Goal: Transaction & Acquisition: Purchase product/service

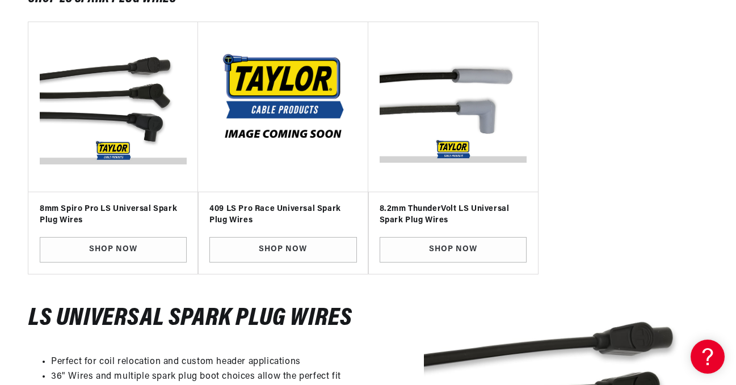
scroll to position [0, 1267]
click at [146, 247] on link "SHOP NOW" at bounding box center [113, 250] width 147 height 26
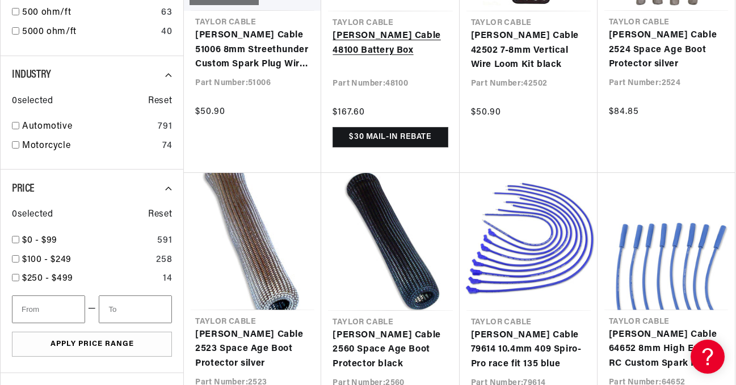
scroll to position [851, 0]
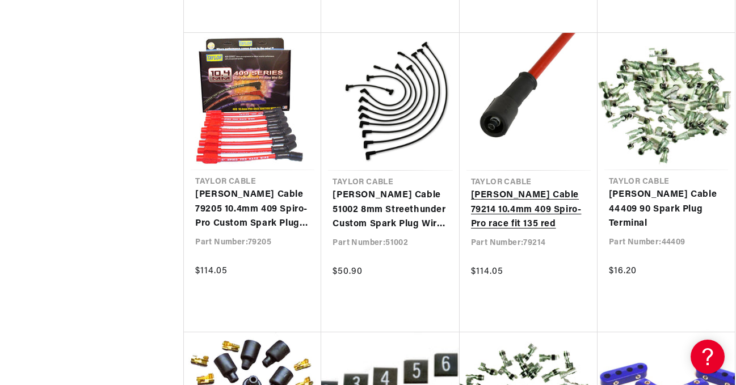
scroll to position [1645, 0]
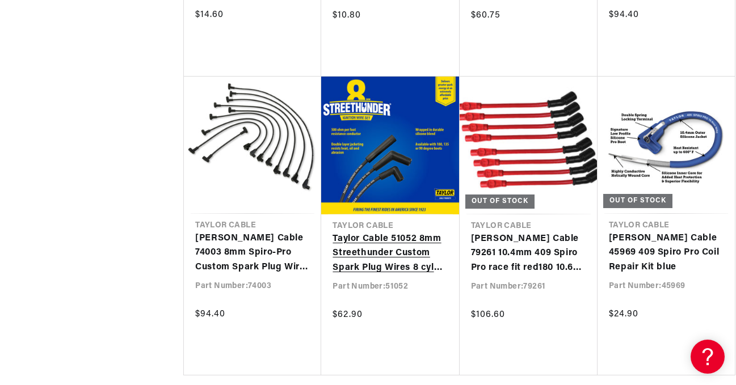
scroll to position [0, 1267]
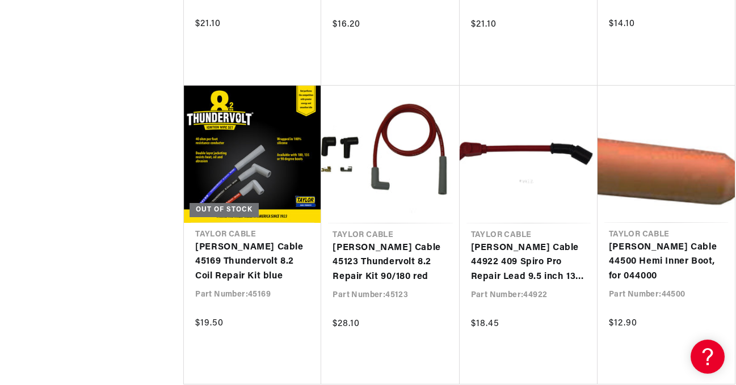
scroll to position [0, 593]
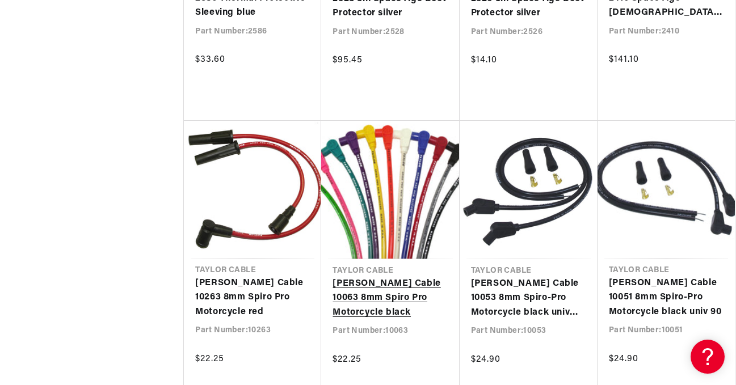
scroll to position [0, 1267]
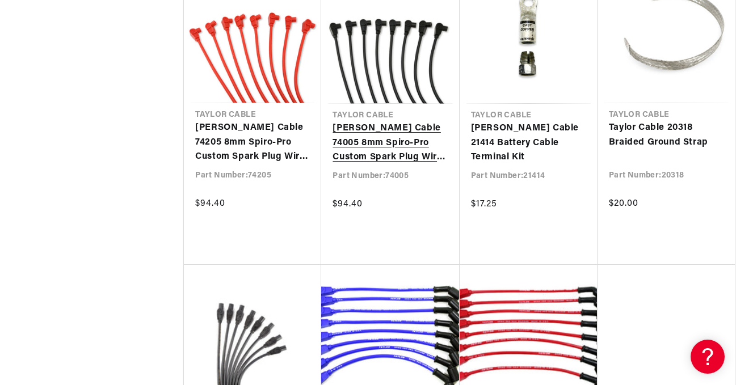
scroll to position [0, 484]
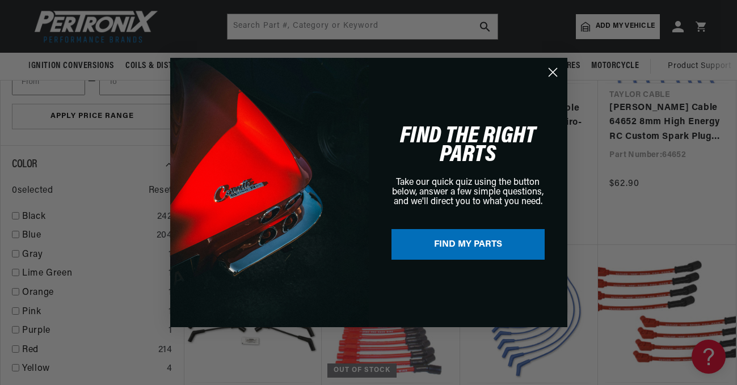
click at [551, 75] on circle "Close dialog" at bounding box center [552, 72] width 19 height 19
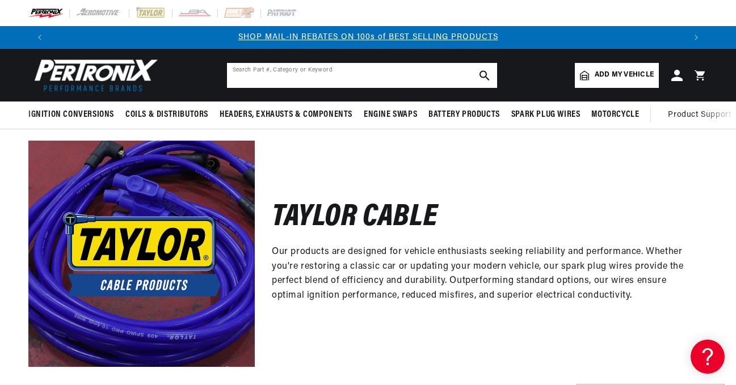
click at [359, 75] on input "text" at bounding box center [362, 75] width 270 height 25
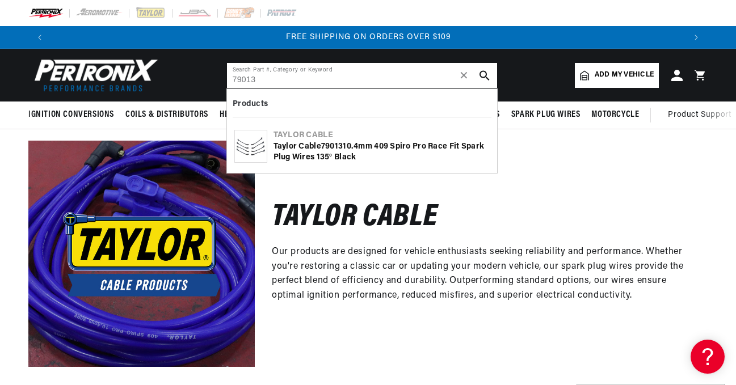
scroll to position [0, 1267]
type input "79013"
click at [343, 142] on b "79013" at bounding box center [332, 146] width 22 height 9
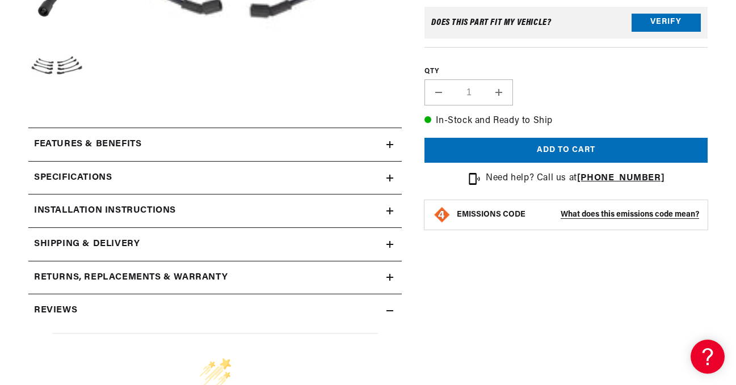
scroll to position [397, 0]
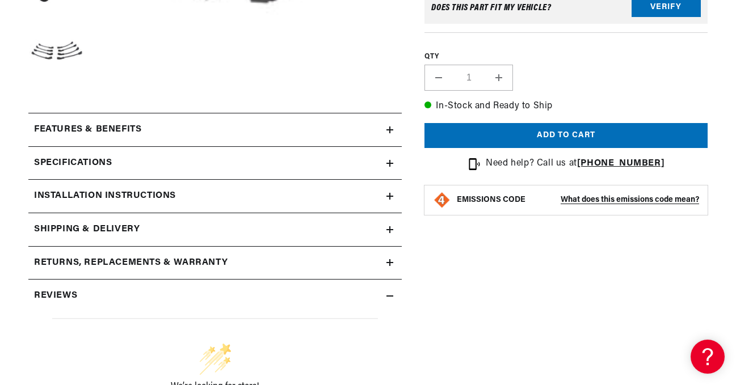
click at [391, 166] on icon at bounding box center [389, 163] width 7 height 7
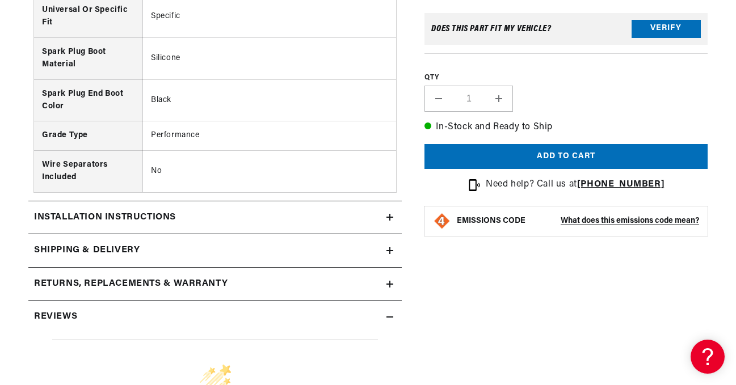
scroll to position [907, 0]
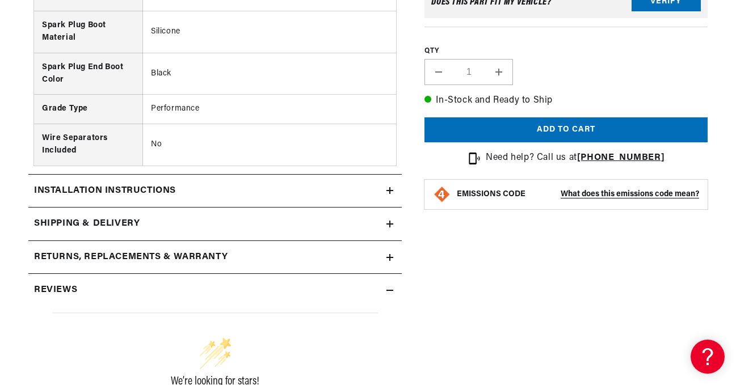
click at [383, 188] on div "Installation instructions" at bounding box center [207, 191] width 358 height 15
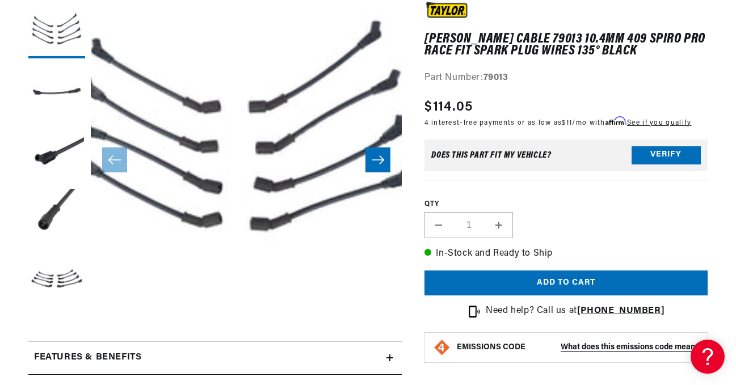
scroll to position [170, 0]
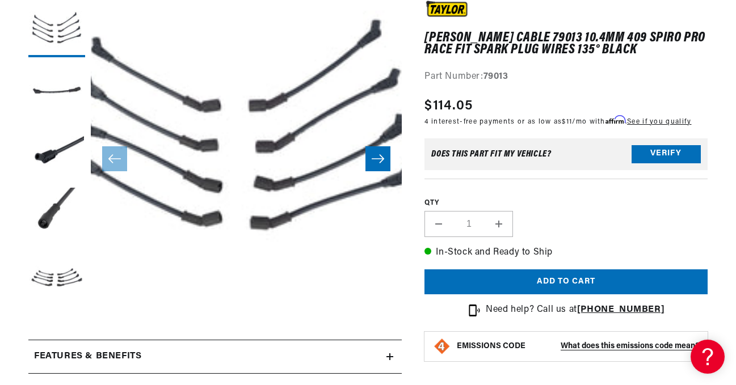
click at [378, 156] on icon "Slide right" at bounding box center [378, 158] width 14 height 11
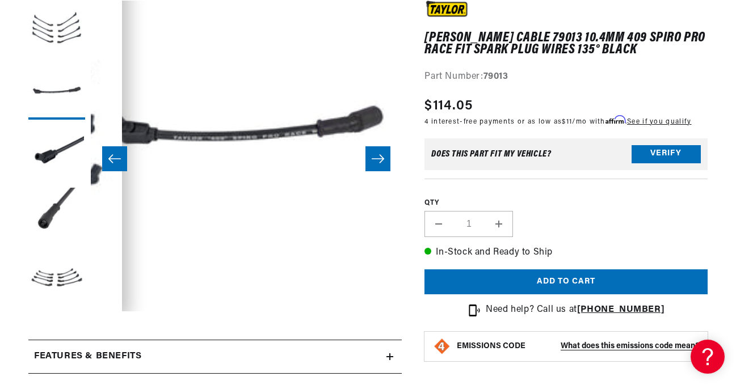
click at [378, 156] on icon "Slide right" at bounding box center [378, 158] width 14 height 11
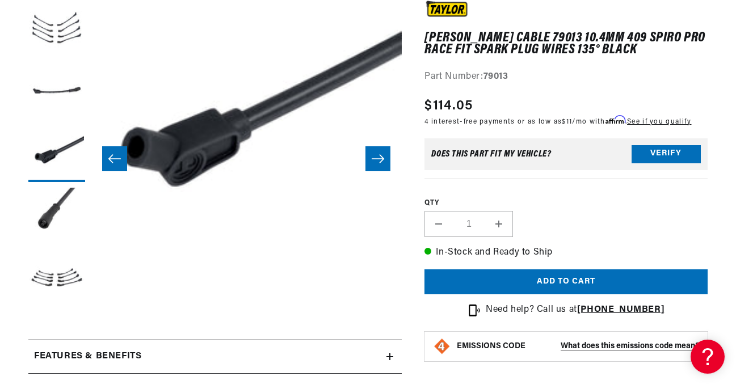
scroll to position [0, 633]
click at [378, 156] on icon "Slide right" at bounding box center [378, 158] width 14 height 11
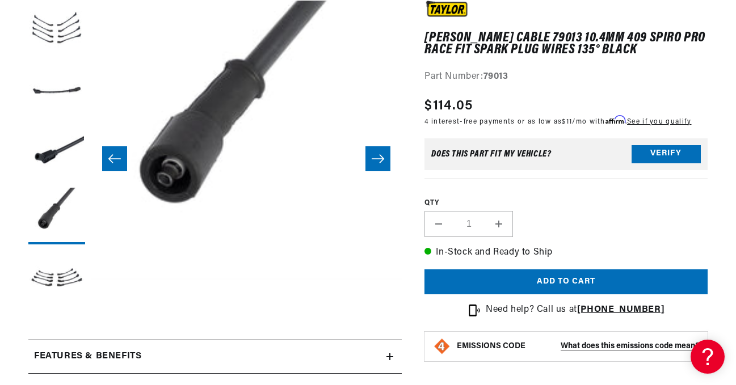
click at [378, 156] on icon "Slide right" at bounding box center [378, 158] width 14 height 11
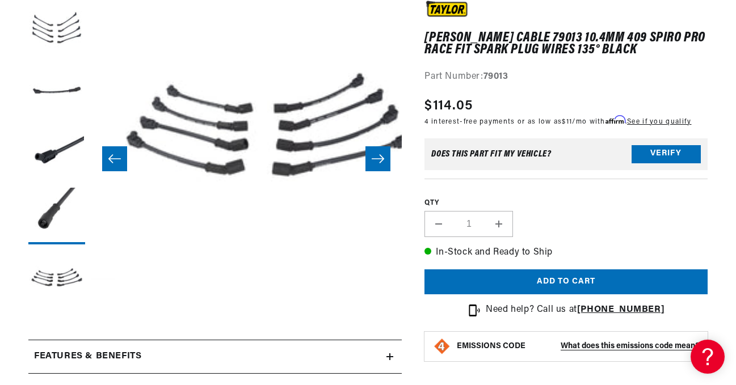
scroll to position [31, 1244]
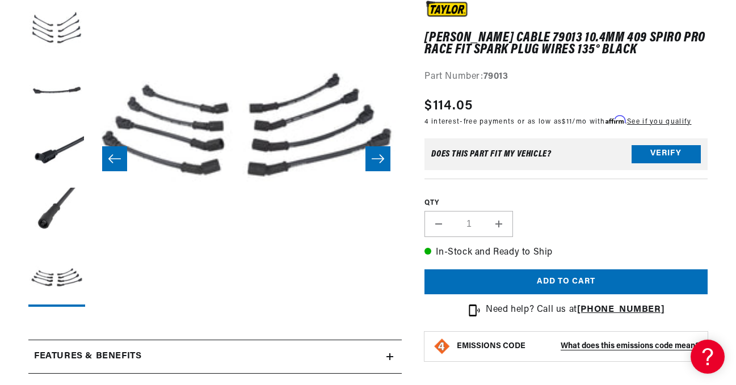
click at [378, 156] on icon "Slide right" at bounding box center [378, 158] width 14 height 11
click at [379, 159] on icon "Slide right" at bounding box center [378, 158] width 14 height 11
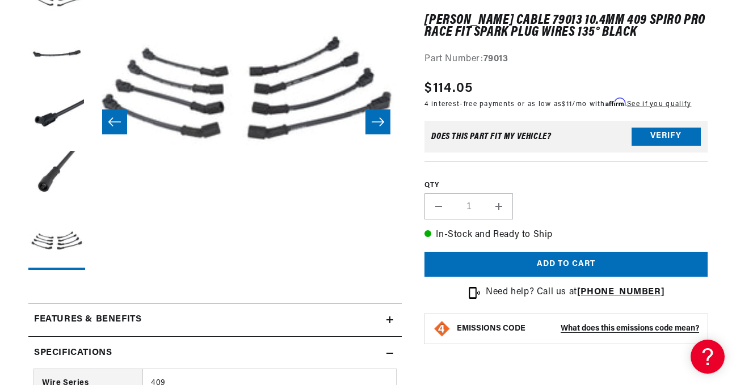
scroll to position [227, 0]
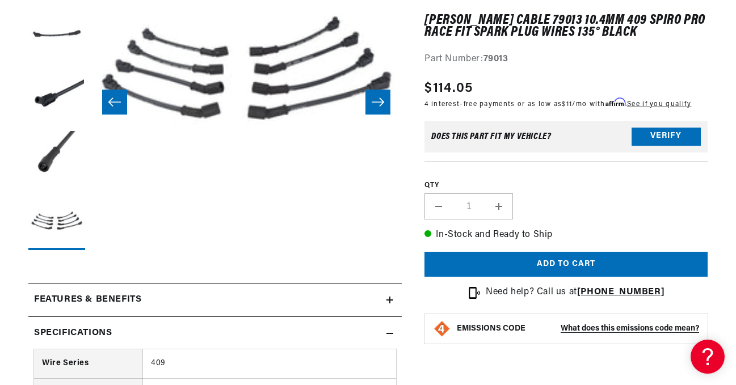
click at [385, 301] on div "Features & Benefits" at bounding box center [207, 300] width 358 height 15
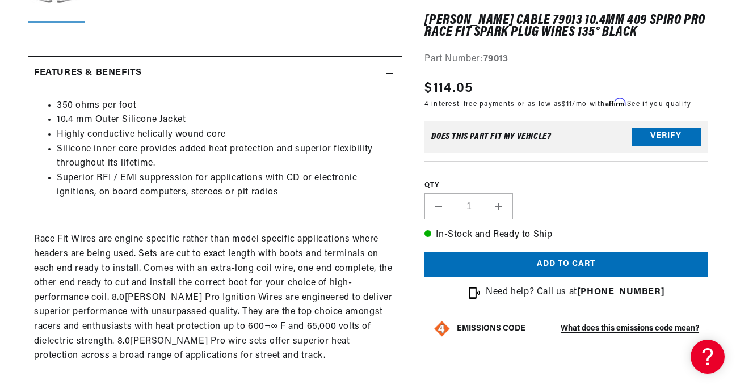
scroll to position [0, 0]
